Goal: Task Accomplishment & Management: Complete application form

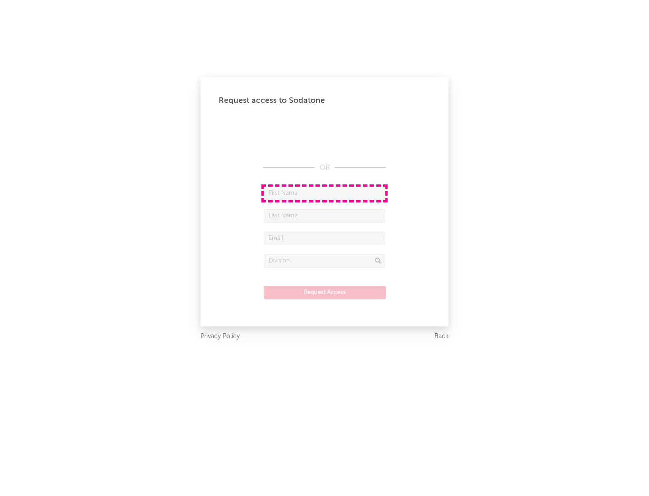
click at [325, 193] on input "text" at bounding box center [325, 194] width 122 height 14
type input "[PERSON_NAME]"
click at [325, 215] on input "text" at bounding box center [325, 216] width 122 height 14
type input "[PERSON_NAME]"
click at [325, 238] on input "text" at bounding box center [325, 239] width 122 height 14
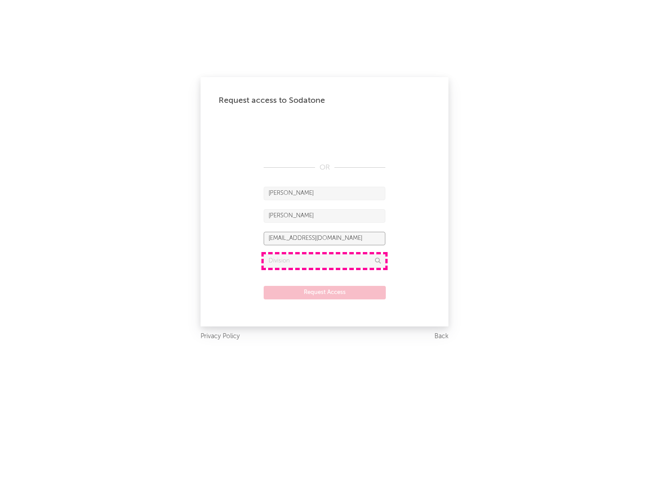
type input "[EMAIL_ADDRESS][DOMAIN_NAME]"
click at [325, 261] on input "text" at bounding box center [325, 261] width 122 height 14
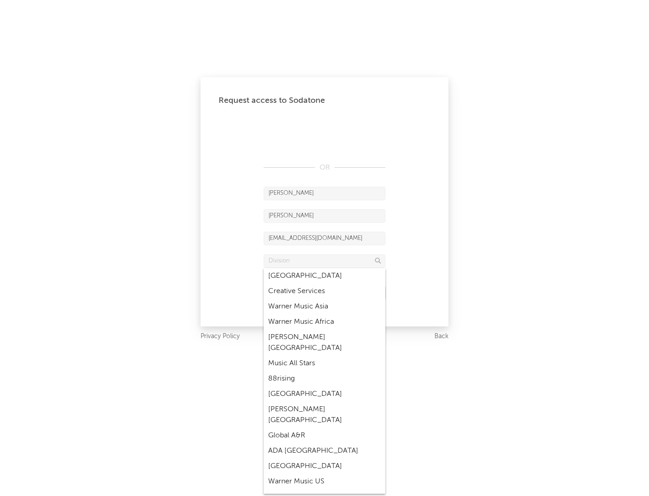
click at [325, 356] on div "Music All Stars" at bounding box center [325, 363] width 122 height 15
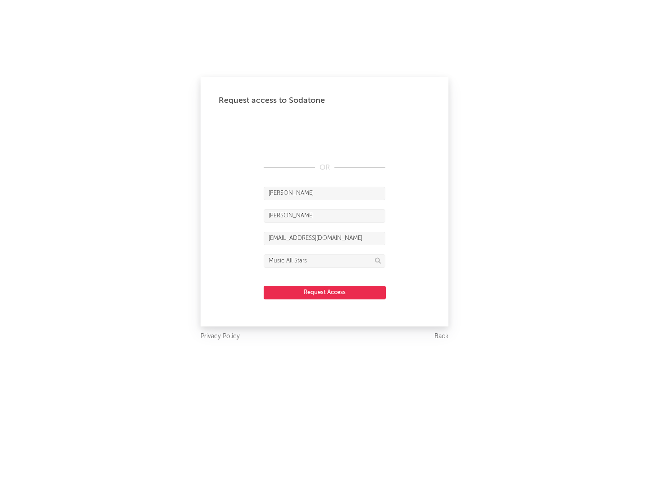
type input "Music All Stars"
click at [325, 292] on button "Request Access" at bounding box center [325, 293] width 122 height 14
